Goal: Navigation & Orientation: Understand site structure

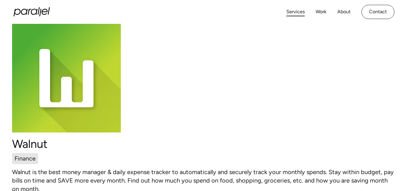
click at [300, 11] on link "Services" at bounding box center [296, 12] width 18 height 9
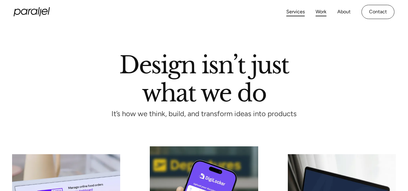
click at [325, 12] on link "Work" at bounding box center [321, 12] width 11 height 9
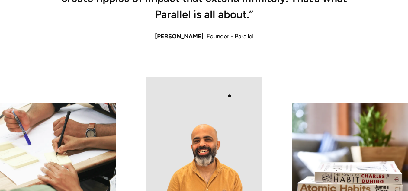
scroll to position [574, 0]
